Goal: Information Seeking & Learning: Learn about a topic

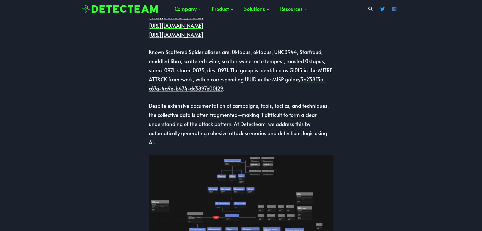
scroll to position [203, 0]
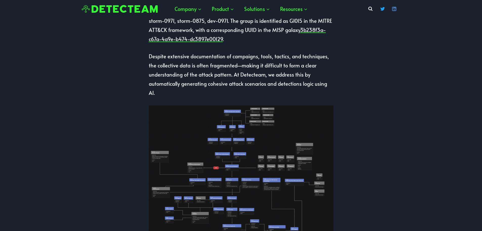
click at [311, 84] on p "Despite extensive documentation of campaigns, tools, tactics, and techniques, t…" at bounding box center [241, 75] width 185 height 46
click at [313, 83] on p "Despite extensive documentation of campaigns, tools, tactics, and techniques, t…" at bounding box center [241, 75] width 185 height 46
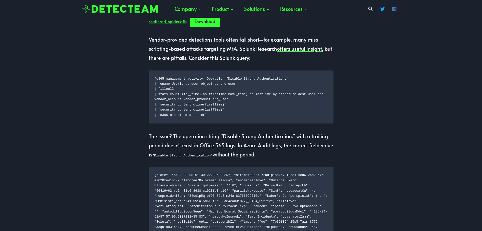
scroll to position [481, 0]
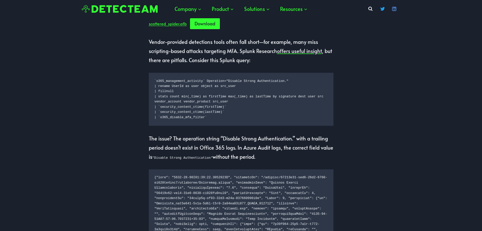
click at [225, 65] on p "Vendor-provided detections tools often fall short—for example, many miss script…" at bounding box center [241, 50] width 185 height 27
click at [233, 65] on p "Vendor-provided detections tools often fall short—for example, many miss script…" at bounding box center [241, 50] width 185 height 27
click at [221, 65] on p "Vendor-provided detections tools often fall short—for example, many miss script…" at bounding box center [241, 50] width 185 height 27
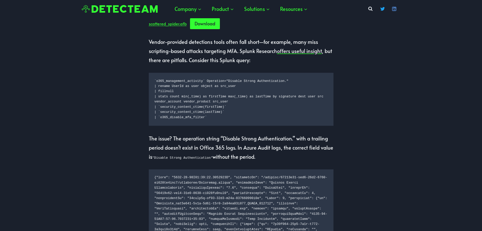
drag, startPoint x: 379, startPoint y: 72, endPoint x: 384, endPoint y: 73, distance: 4.9
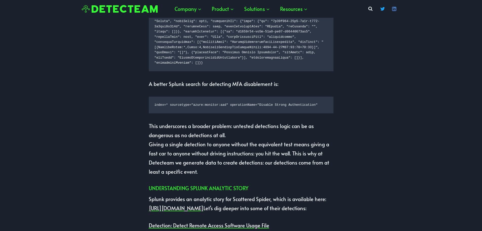
scroll to position [582, 0]
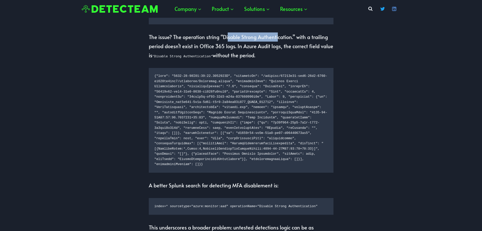
drag, startPoint x: 227, startPoint y: 56, endPoint x: 278, endPoint y: 55, distance: 51.9
click at [278, 55] on p "The issue? The operation string “Disable Strong Authentication.” with a trailin…" at bounding box center [241, 45] width 185 height 27
click at [279, 55] on p "The issue? The operation string “Disable Strong Authentication.” with a trailin…" at bounding box center [241, 45] width 185 height 27
click at [368, 53] on div "Scattered Spider is a rapidly emerging threat. As a native English-speaking gro…" at bounding box center [241, 147] width 482 height 1307
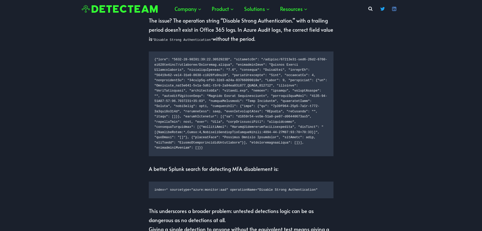
scroll to position [608, 0]
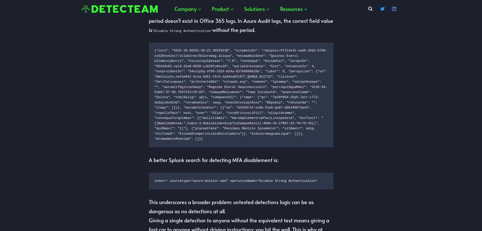
click at [401, 46] on div "Scattered Spider is a rapidly emerging threat. As a native English-speaking gro…" at bounding box center [241, 121] width 482 height 1307
click at [385, 54] on div "Scattered Spider is a rapidly emerging threat. As a native English-speaking gro…" at bounding box center [241, 121] width 482 height 1307
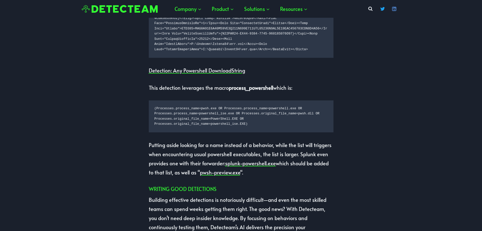
scroll to position [1088, 0]
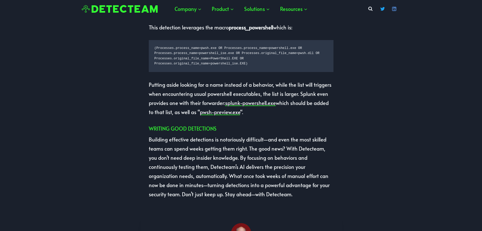
click at [208, 66] on code "(Processes.process_name=pwsh.exe OR Processes.process_name=powershell.exe OR Pr…" at bounding box center [240, 56] width 173 height 21
click at [283, 66] on code "(Processes.process_name=pwsh.exe OR Processes.process_name=powershell.exe OR Pr…" at bounding box center [240, 56] width 173 height 21
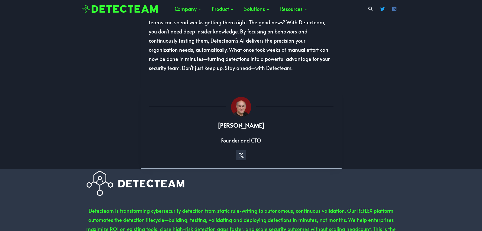
scroll to position [1215, 0]
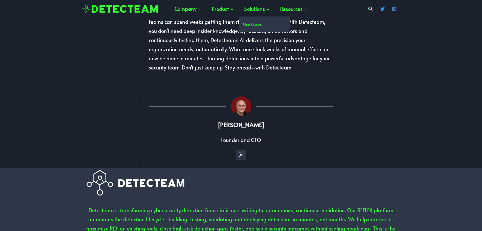
click at [259, 23] on link "Use Cases" at bounding box center [264, 23] width 51 height 15
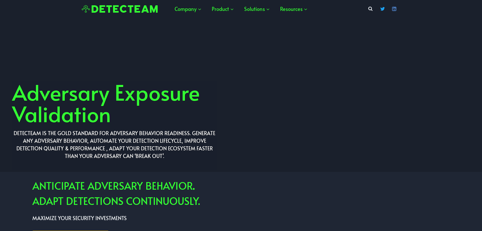
scroll to position [1271, 0]
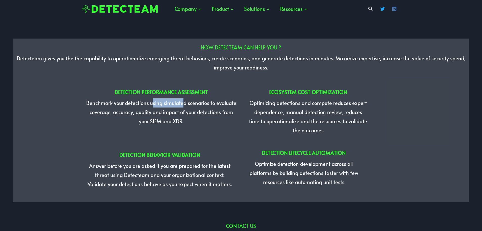
click at [194, 98] on p "Benchmark your detections using simulated scenarios to evaluate coverage, accur…" at bounding box center [161, 111] width 151 height 27
drag, startPoint x: 142, startPoint y: 87, endPoint x: 204, endPoint y: 87, distance: 62.8
click at [178, 98] on p "Benchmark your detections using simulated scenarios to evaluate coverage, accur…" at bounding box center [161, 111] width 151 height 27
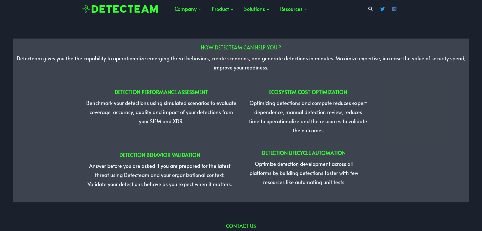
click at [204, 98] on p "Benchmark your detections using simulated scenarios to evaluate coverage, accur…" at bounding box center [161, 111] width 151 height 27
click at [175, 98] on p "Benchmark your detections using simulated scenarios to evaluate coverage, accur…" at bounding box center [161, 111] width 151 height 27
click at [154, 98] on p "Benchmark your detections using simulated scenarios to evaluate coverage, accur…" at bounding box center [161, 111] width 151 height 27
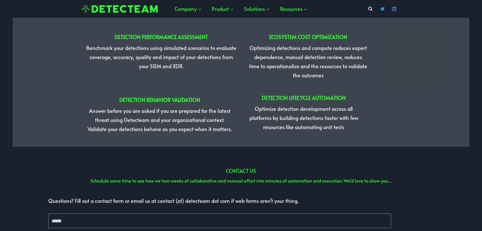
scroll to position [1296, 0]
